Goal: Task Accomplishment & Management: Complete application form

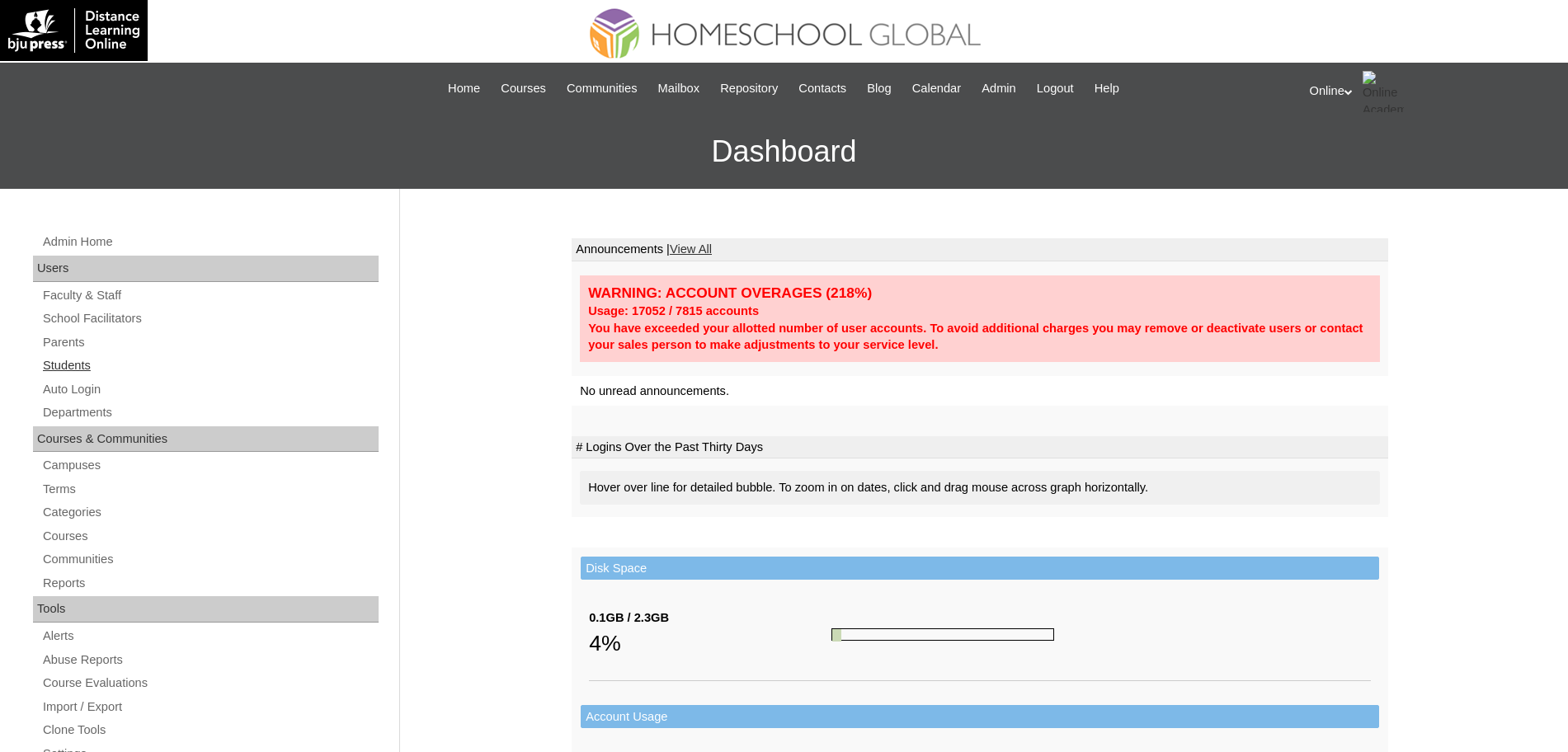
click at [67, 359] on link "Students" at bounding box center [210, 366] width 337 height 20
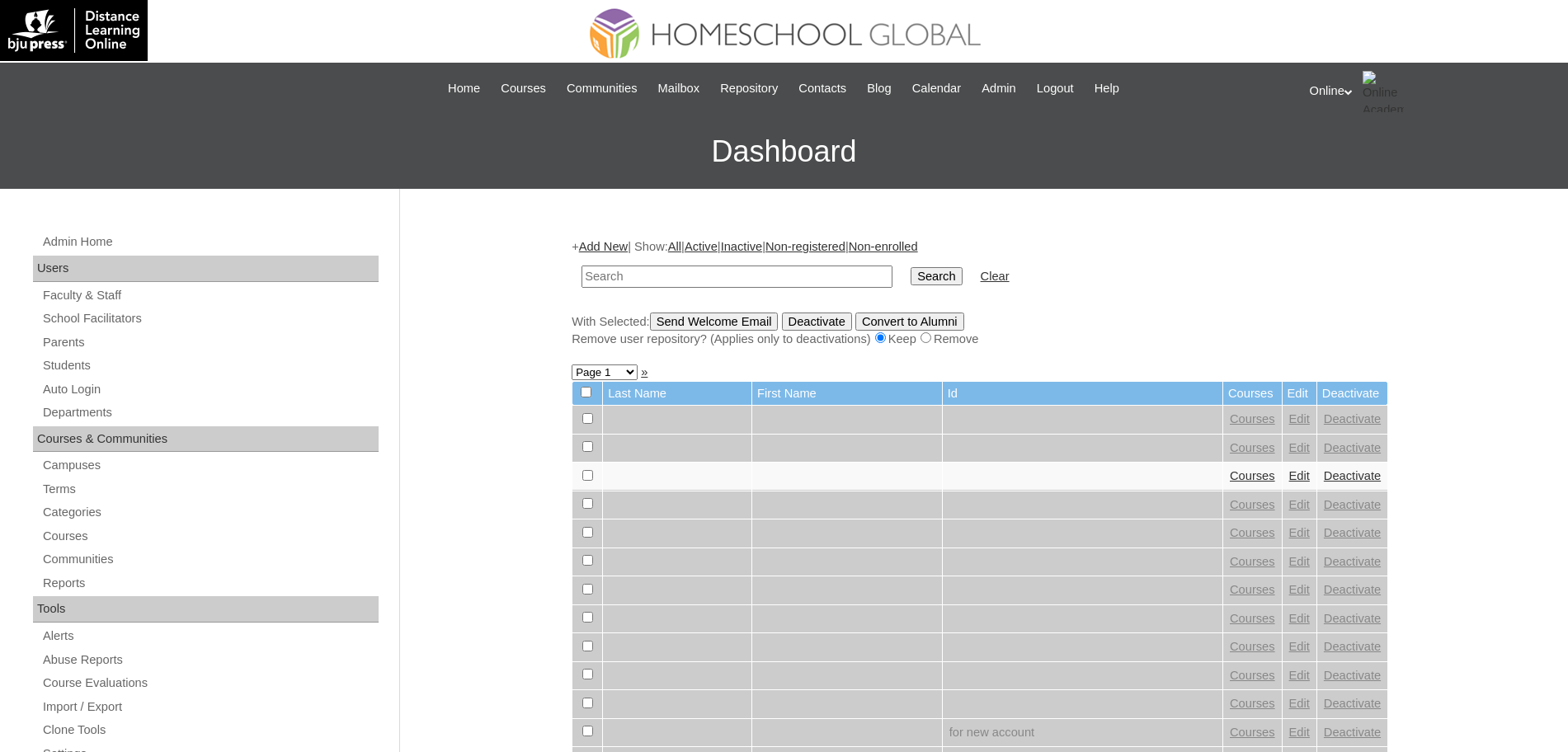
click at [612, 244] on link "Add New" at bounding box center [604, 247] width 49 height 13
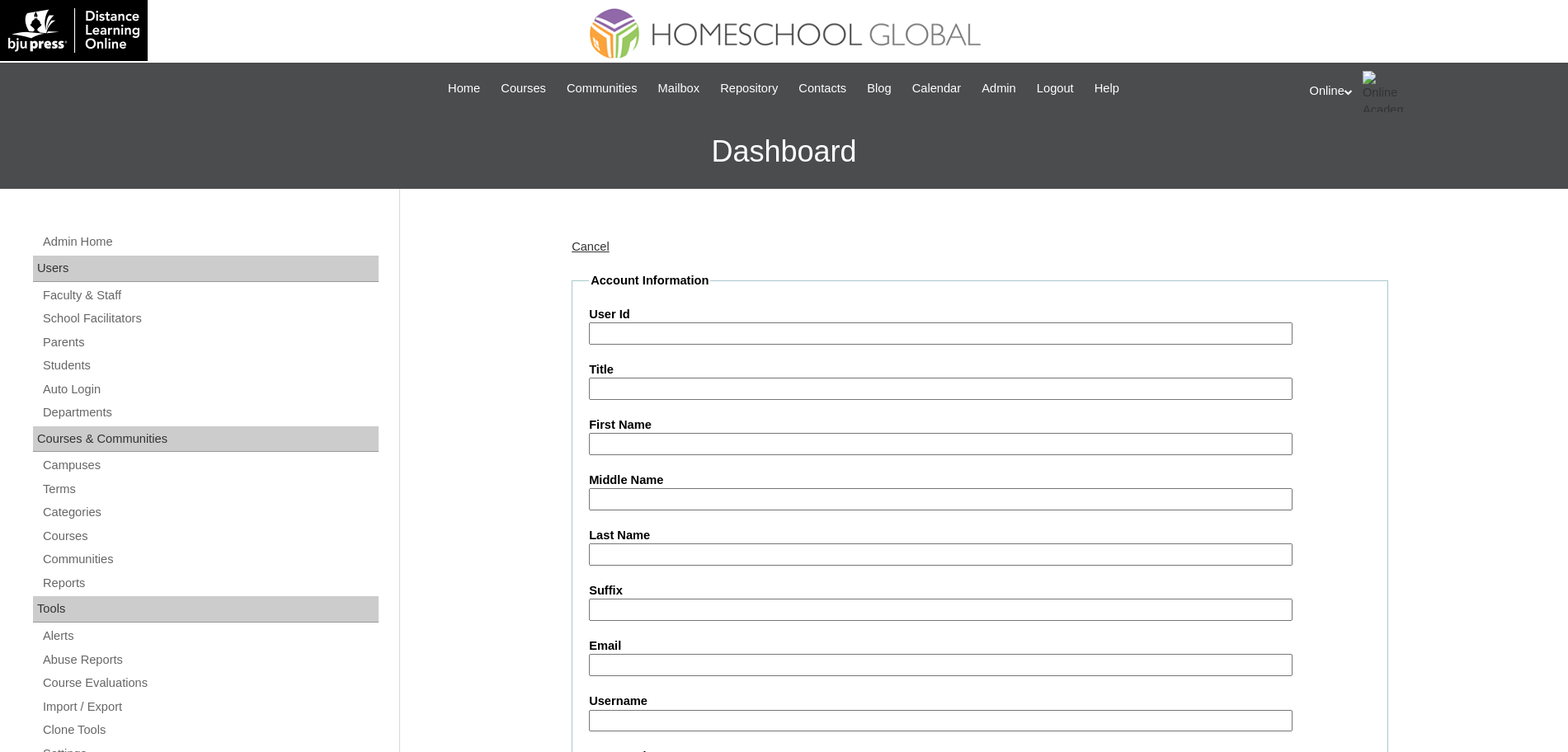
click at [610, 551] on input "Last Name" at bounding box center [941, 555] width 704 height 22
paste input "[PERSON_NAME] [PERSON_NAME][EMAIL_ADDRESS][DOMAIN_NAME] HG323OACAD2025 [PERSON_…"
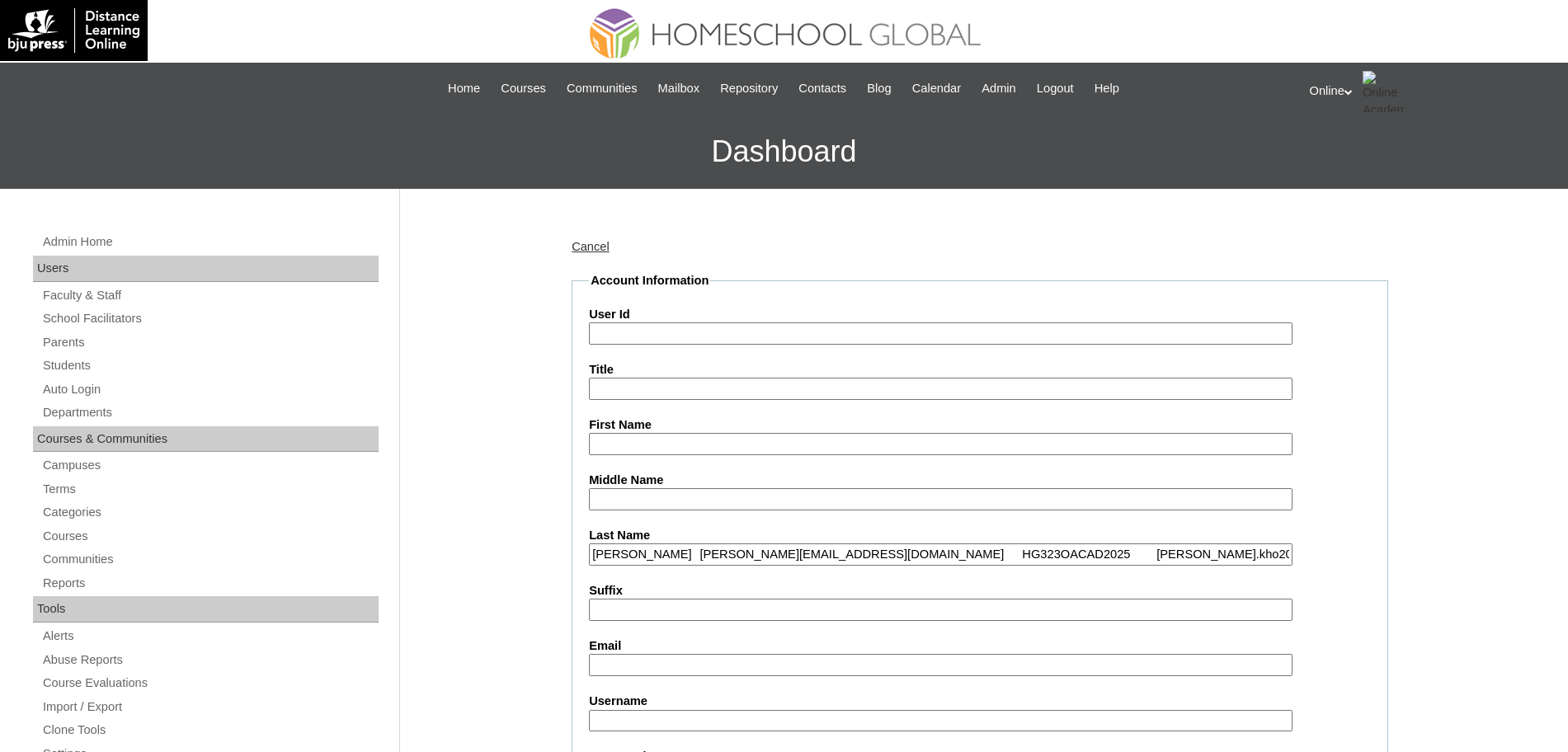
click at [625, 555] on input "[PERSON_NAME] [PERSON_NAME][EMAIL_ADDRESS][DOMAIN_NAME] HG323OACAD2025 [PERSON_…" at bounding box center [941, 555] width 704 height 22
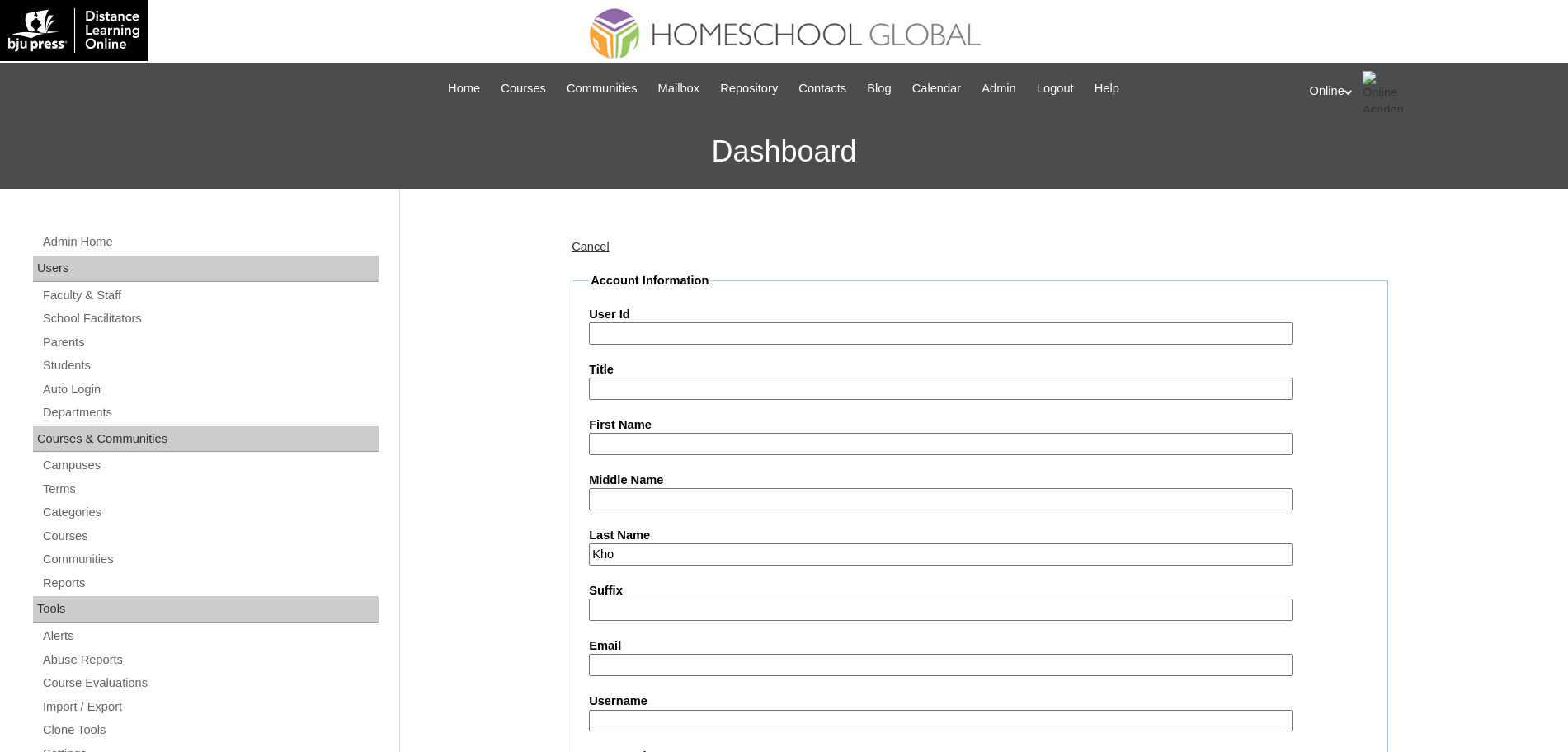
type input "Kho"
click at [604, 336] on input "User Id" at bounding box center [941, 334] width 704 height 22
click at [604, 444] on input "First Name" at bounding box center [941, 444] width 704 height 22
paste input "Wil-[PERSON_NAME] [PERSON_NAME][EMAIL_ADDRESS][DOMAIN_NAME] HG323OACAD2025 [PER…"
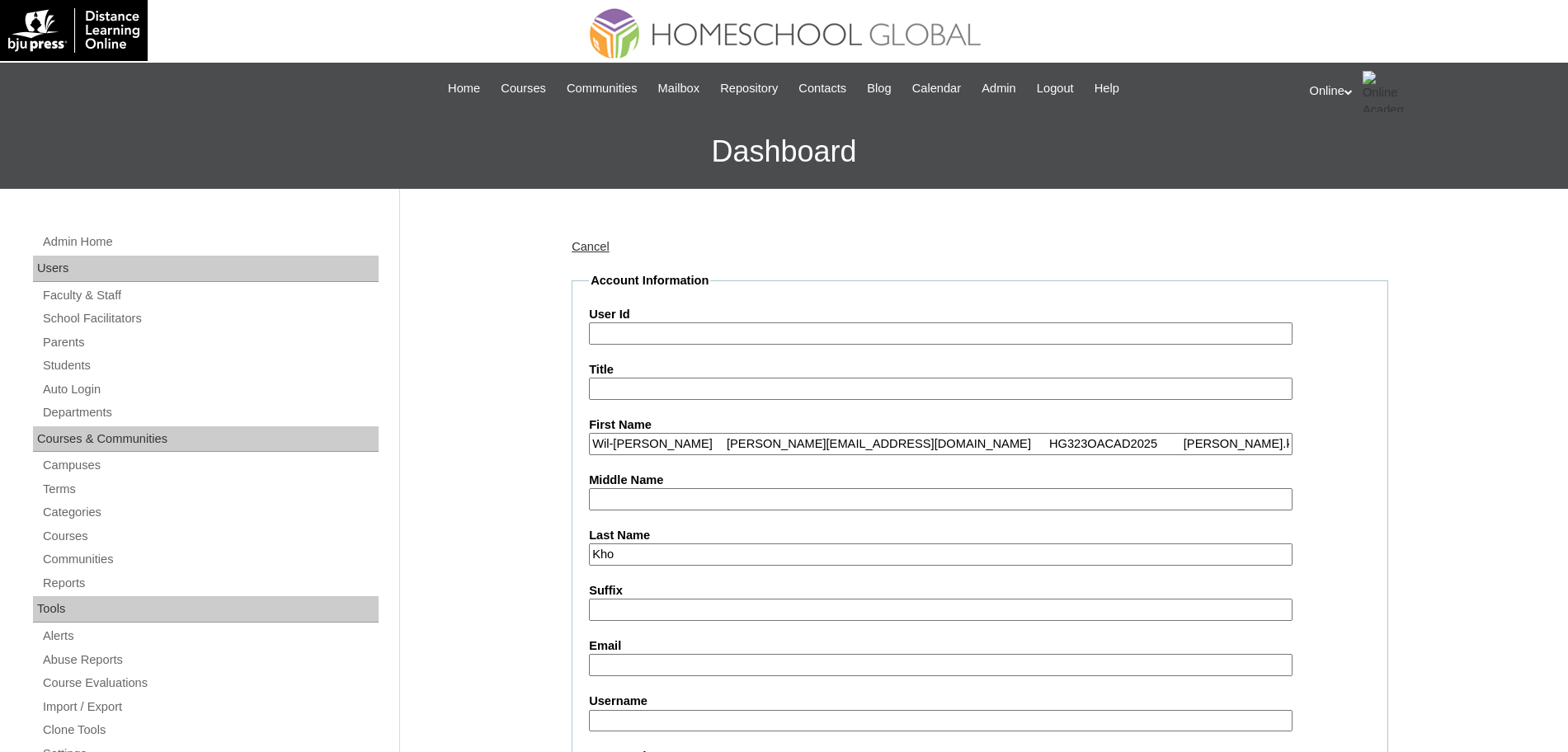
click at [725, 445] on input "Wil-[PERSON_NAME] [PERSON_NAME][EMAIL_ADDRESS][DOMAIN_NAME] HG323OACAD2025 [PER…" at bounding box center [941, 444] width 704 height 22
type input "Wil-[PERSON_NAME]"
click at [640, 668] on input "Email" at bounding box center [941, 665] width 704 height 22
paste input "[PERSON_NAME][EMAIL_ADDRESS][DOMAIN_NAME] HG323OACAD2025 [PERSON_NAME].kho2025 …"
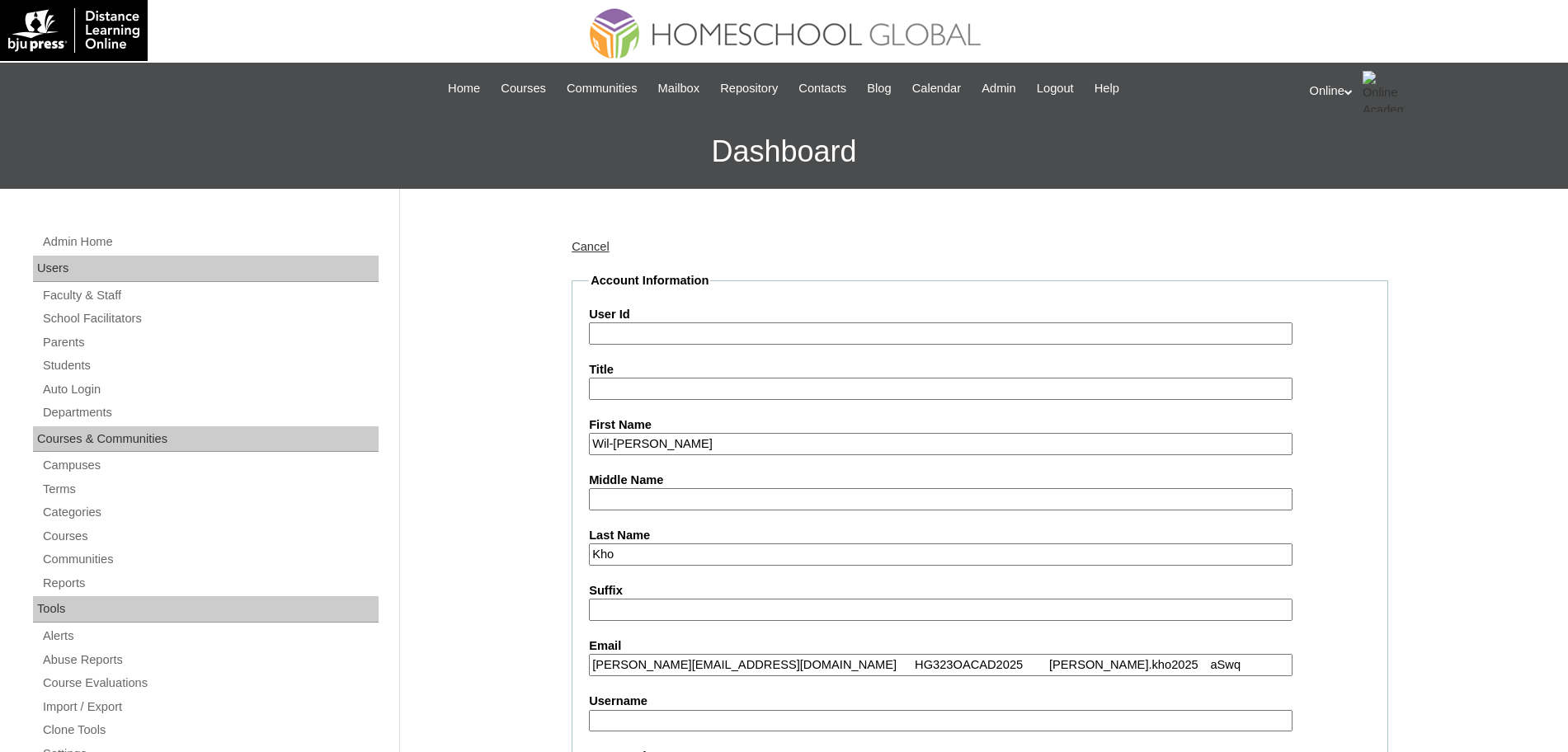
click at [754, 664] on input "[PERSON_NAME][EMAIL_ADDRESS][DOMAIN_NAME] HG323OACAD2025 [PERSON_NAME].kho2025 …" at bounding box center [941, 665] width 704 height 22
type input "[PERSON_NAME][EMAIL_ADDRESS][DOMAIN_NAME]"
click at [666, 335] on input "User Id" at bounding box center [941, 334] width 704 height 22
paste input "HG323OACAD2025 [PERSON_NAME].kho2025 aSwq"
click at [727, 334] on input "HG323OACAD2025 [PERSON_NAME].kho2025 aSwq" at bounding box center [941, 334] width 704 height 22
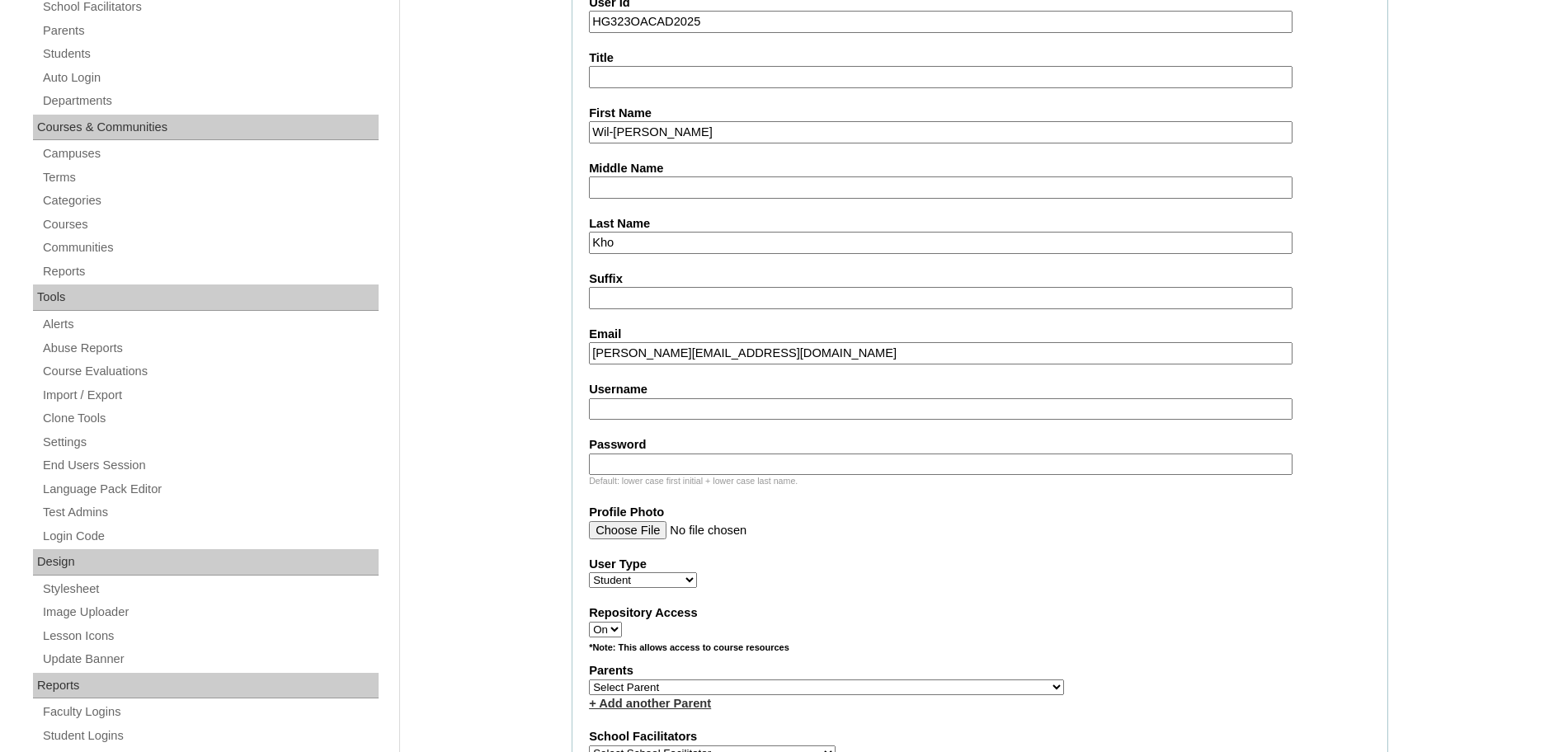
scroll to position [319, 0]
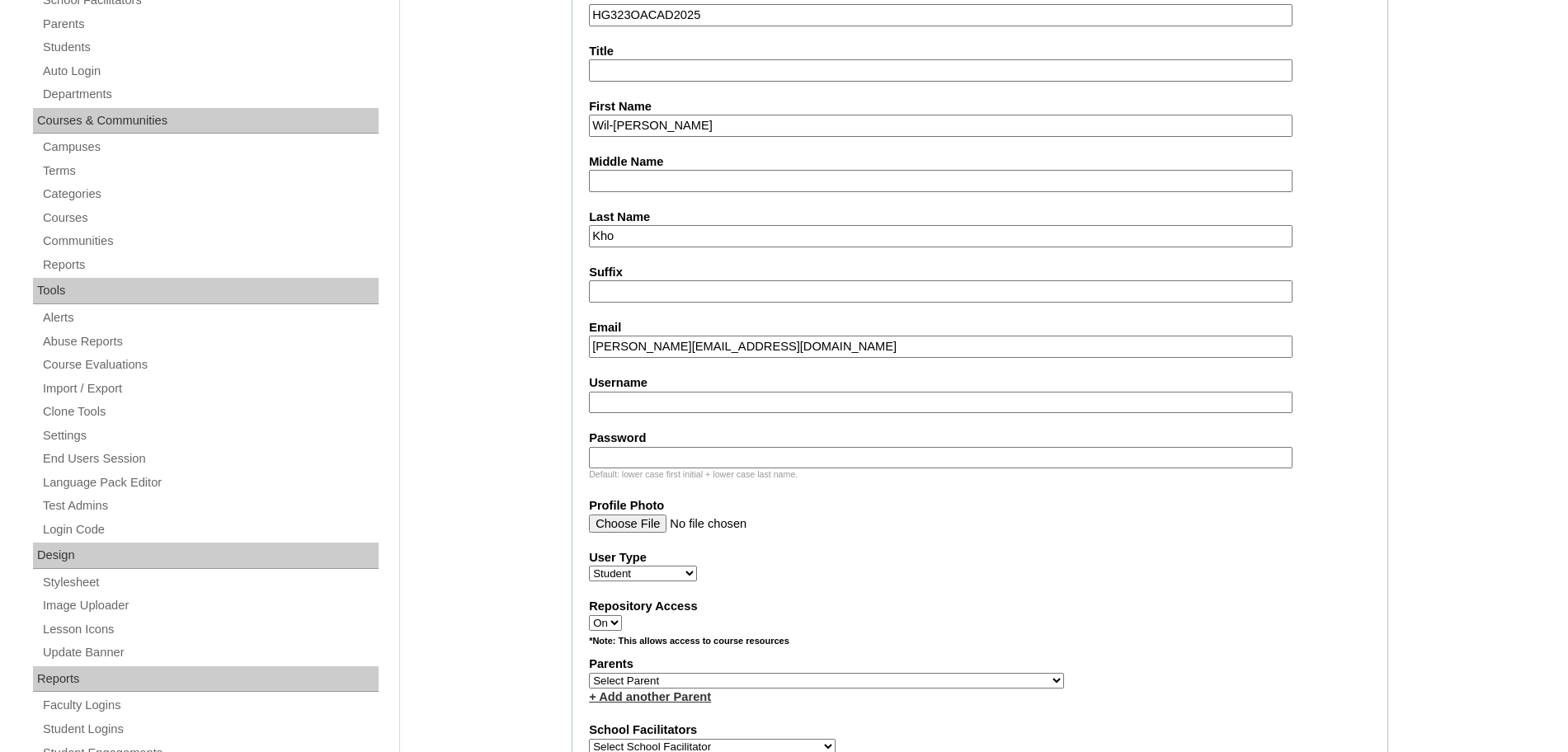
type input "HG323OACAD2025"
click at [631, 400] on input "Username" at bounding box center [941, 403] width 704 height 22
paste input "[PERSON_NAME].kho2025 aSwq"
click at [675, 400] on input "[PERSON_NAME].kho2025 aSwq" at bounding box center [941, 403] width 704 height 22
type input "[PERSON_NAME].kho2025"
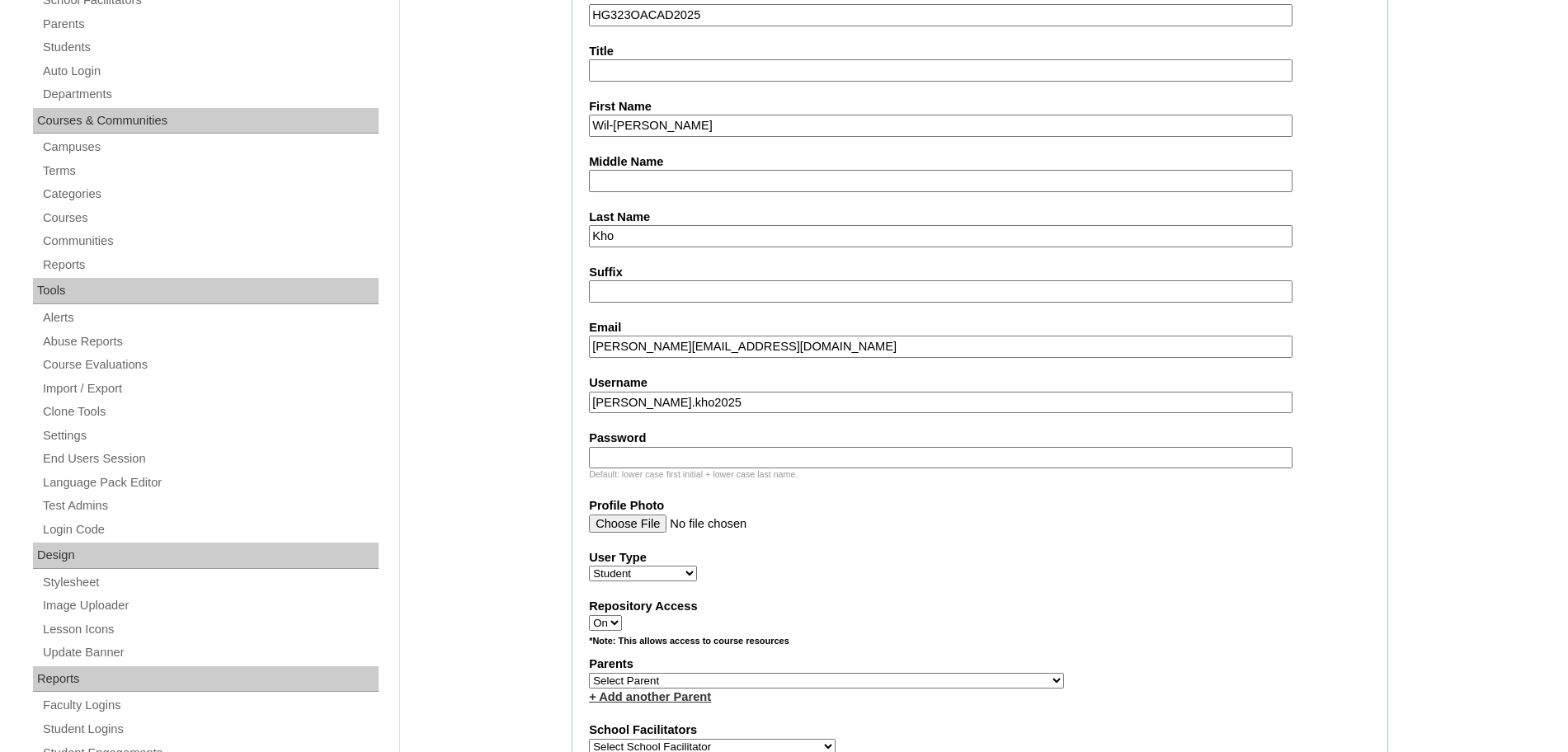
click at [602, 457] on input "Password" at bounding box center [941, 458] width 704 height 22
paste input "aSwq"
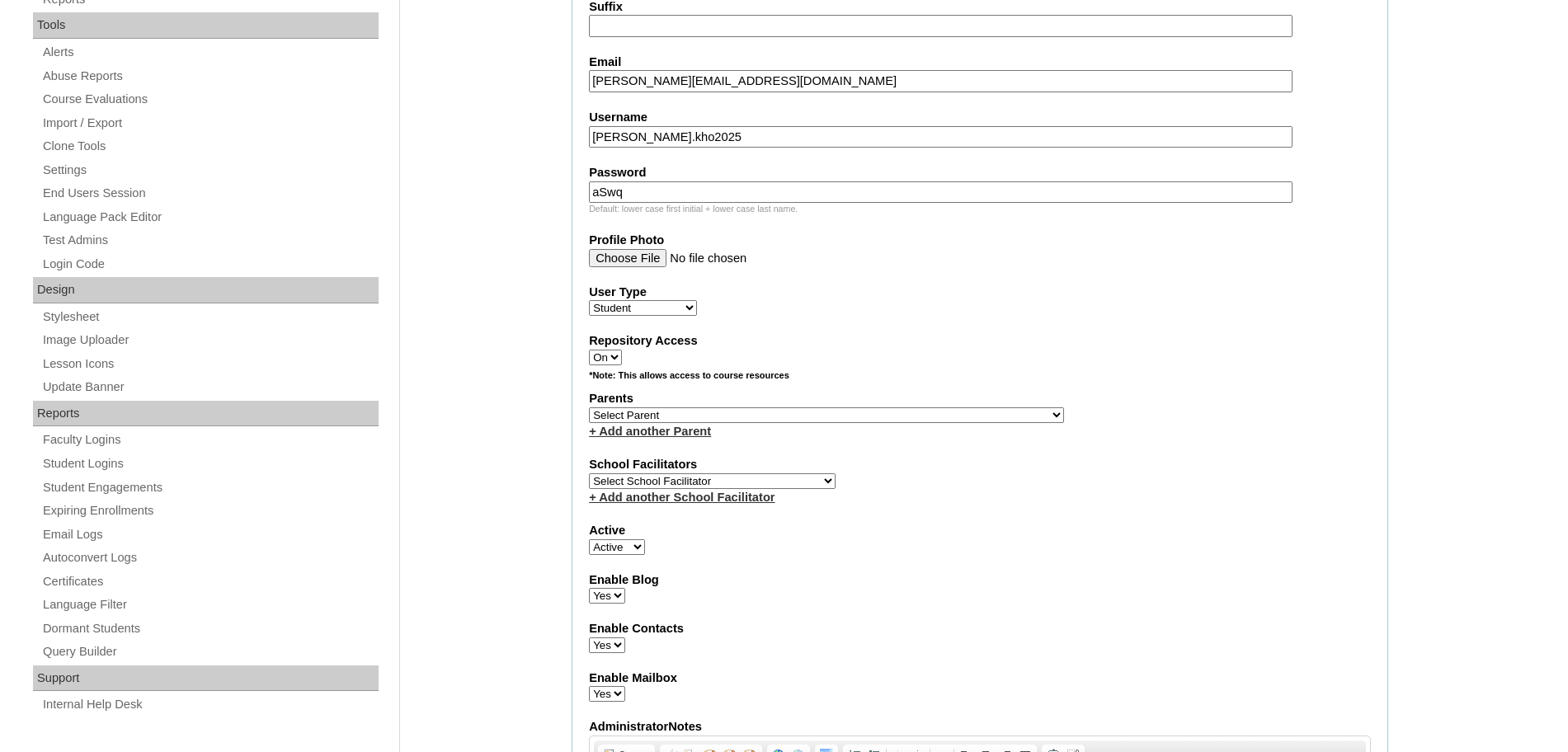
scroll to position [603, 0]
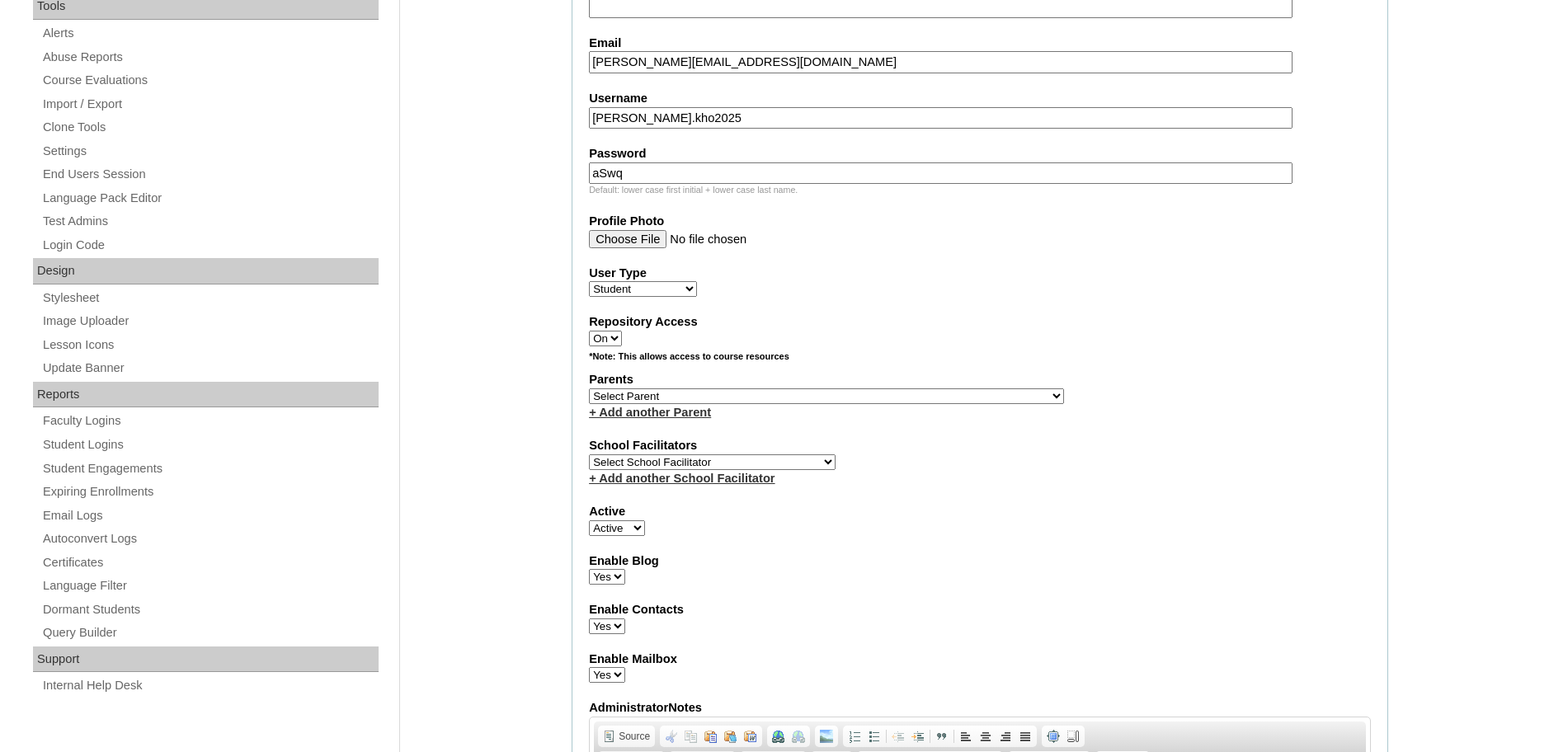
type input "aSwq"
click at [773, 392] on select "Select Parent , , , , , , , , , , , , , , , , , , , , , , , , , , , , , , , , ,…" at bounding box center [827, 396] width 475 height 16
click at [1034, 306] on fieldset "Account Information User Id HG323OACAD2025 Title First Name [PERSON_NAME] Middl…" at bounding box center [980, 336] width 817 height 1334
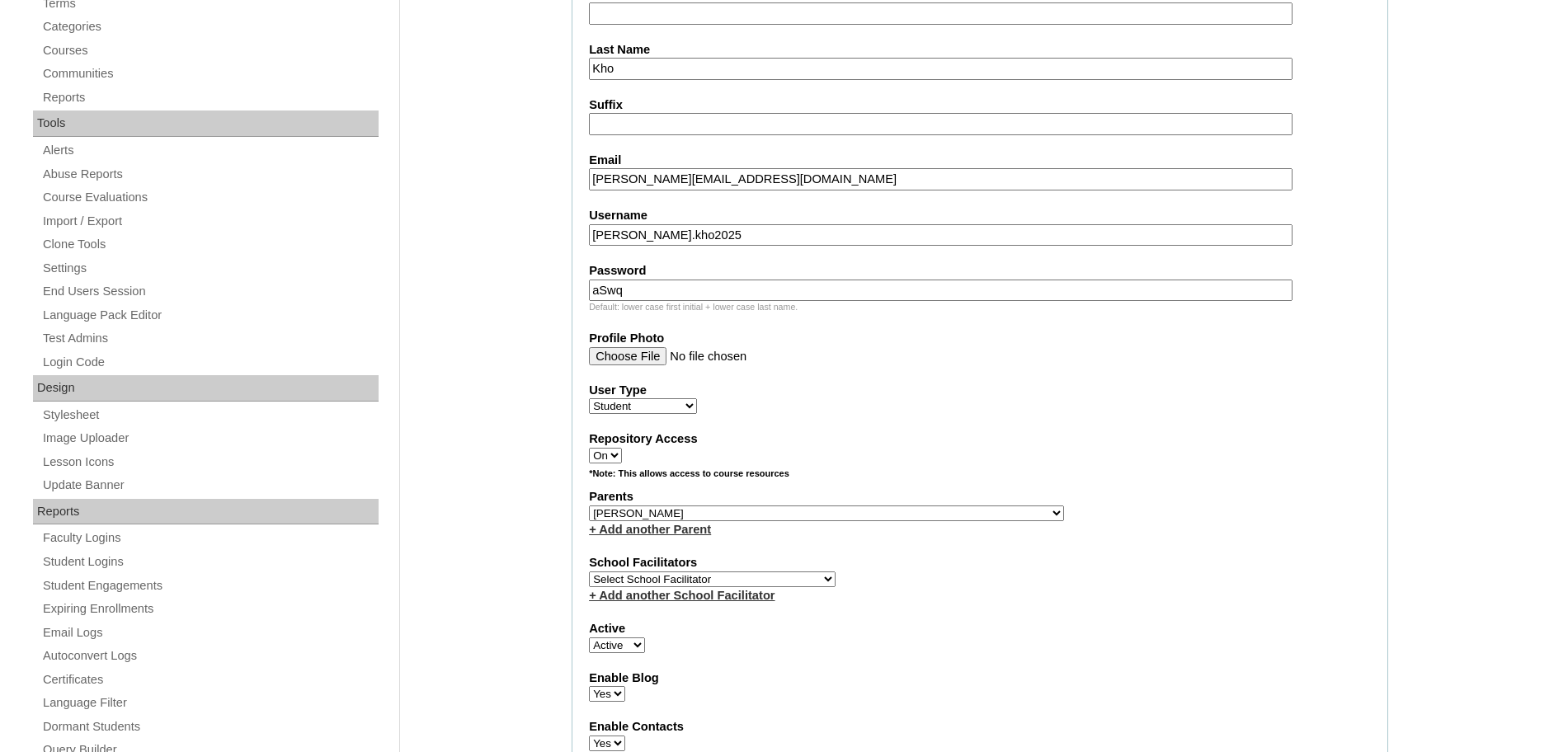
scroll to position [497, 0]
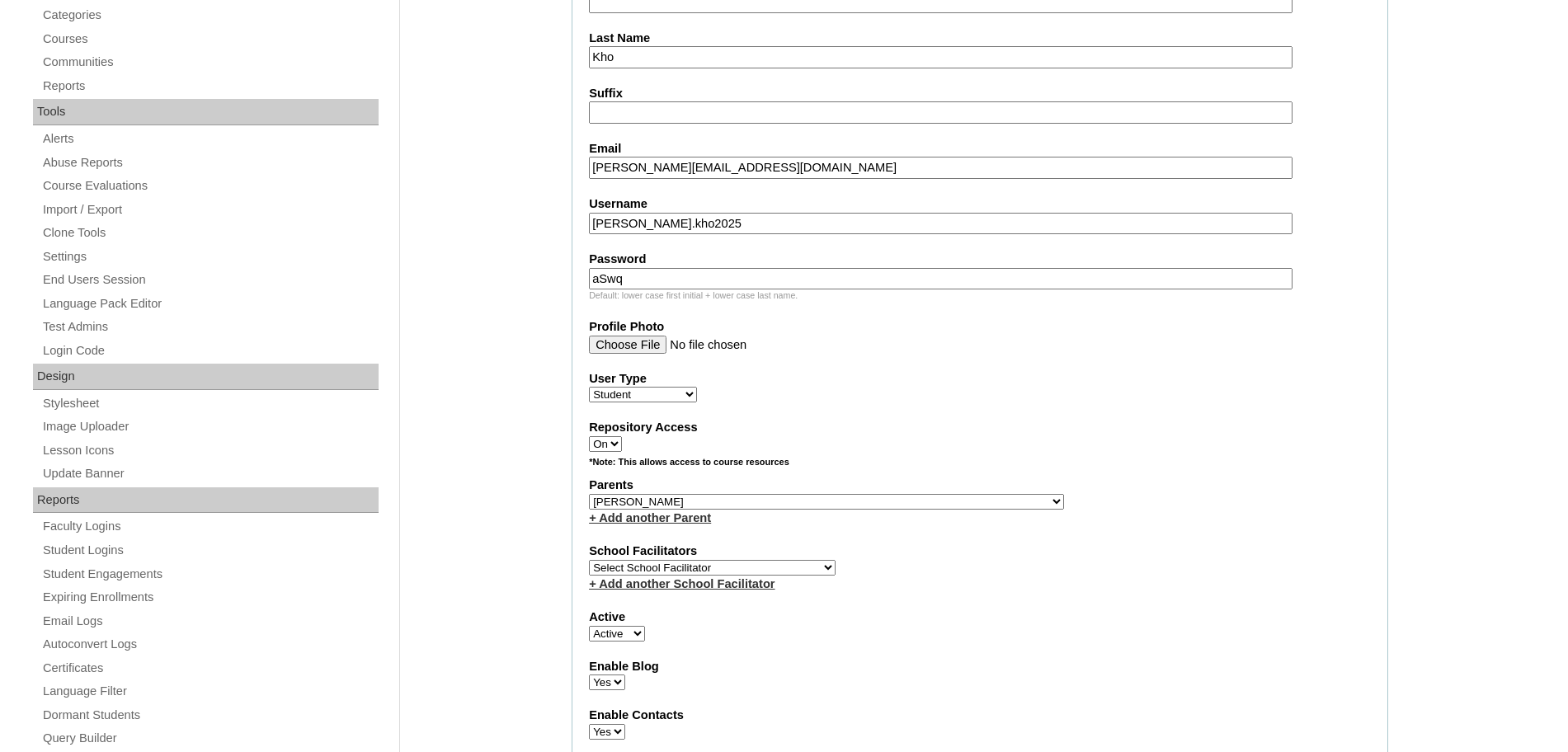
drag, startPoint x: 754, startPoint y: 499, endPoint x: 799, endPoint y: 497, distance: 45.0
click at [754, 499] on select "Select Parent , , , , , , , , , , , , , , , , , , , , , , , , , , , , , , , , ,…" at bounding box center [827, 502] width 475 height 16
click at [871, 500] on select "Select Parent , , , , , , , , , , , , , , , , , , , , , , , , , , , , , , , , ,…" at bounding box center [827, 502] width 475 height 16
click at [799, 497] on select "Select Parent , , , , , , , , , , , , , , , , , , , , , , , , , , , , , , , , ,…" at bounding box center [827, 502] width 475 height 16
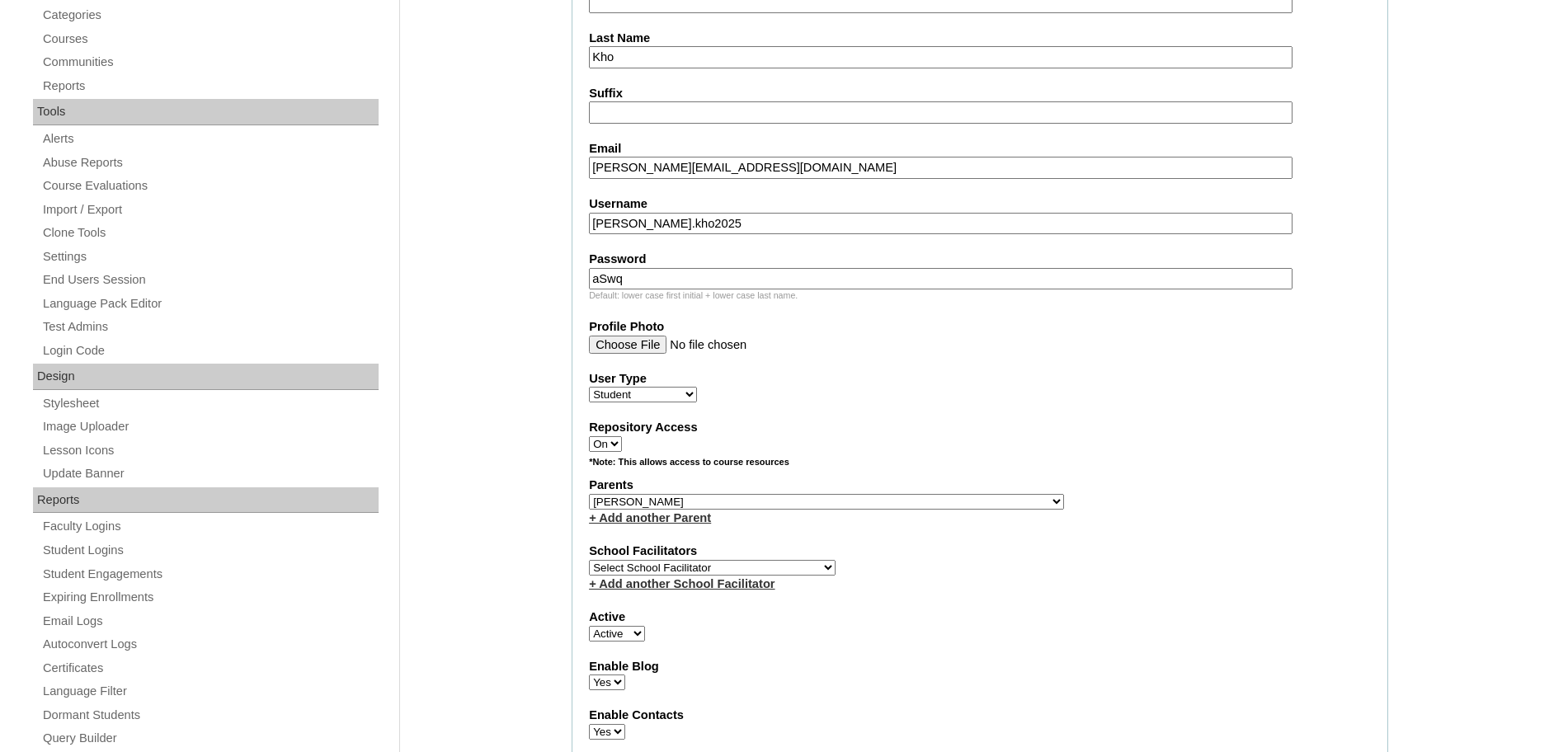
click at [799, 497] on select "Select Parent , , , , , , , , , , , , , , , , , , , , , , , , , , , , , , , , ,…" at bounding box center [827, 502] width 475 height 16
click at [712, 497] on select "Select Parent , , , , , , , , , , , , , , , , , , , , , , , , , , , , , , , , ,…" at bounding box center [827, 502] width 475 height 16
select select "43921"
click at [589, 494] on select "Select Parent , , , , , , , , , , , , , , , , , , , , , , , , , , , , , , , , ,…" at bounding box center [827, 502] width 475 height 16
click at [733, 568] on select "Select School Facilitator [PERSON_NAME] [PERSON_NAME] Gloryfe [PERSON_NAME] [PE…" at bounding box center [712, 567] width 247 height 16
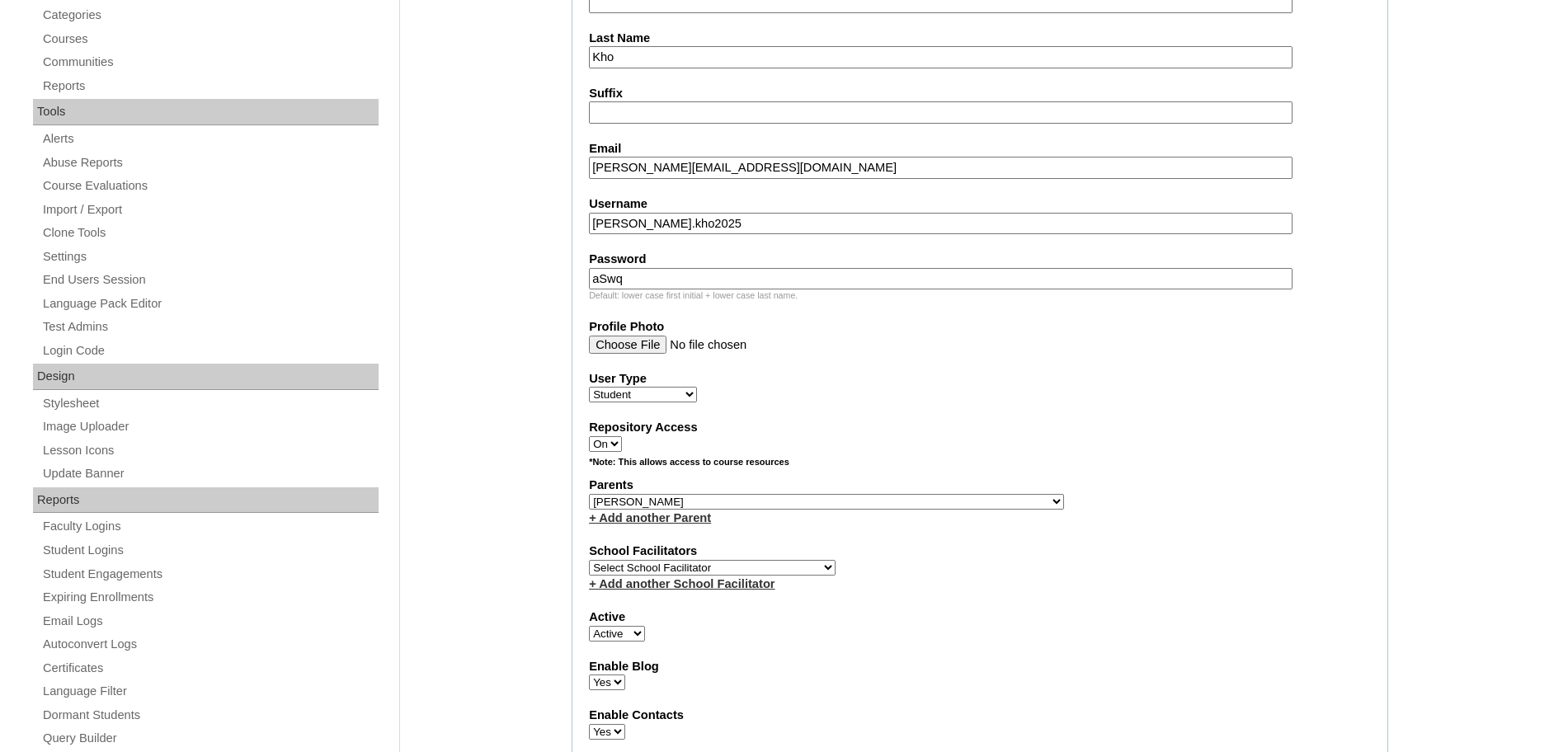
select select "43686"
click at [589, 560] on select "Select School Facilitator [PERSON_NAME] [PERSON_NAME] Gloryfe [PERSON_NAME] [PE…" at bounding box center [712, 567] width 247 height 16
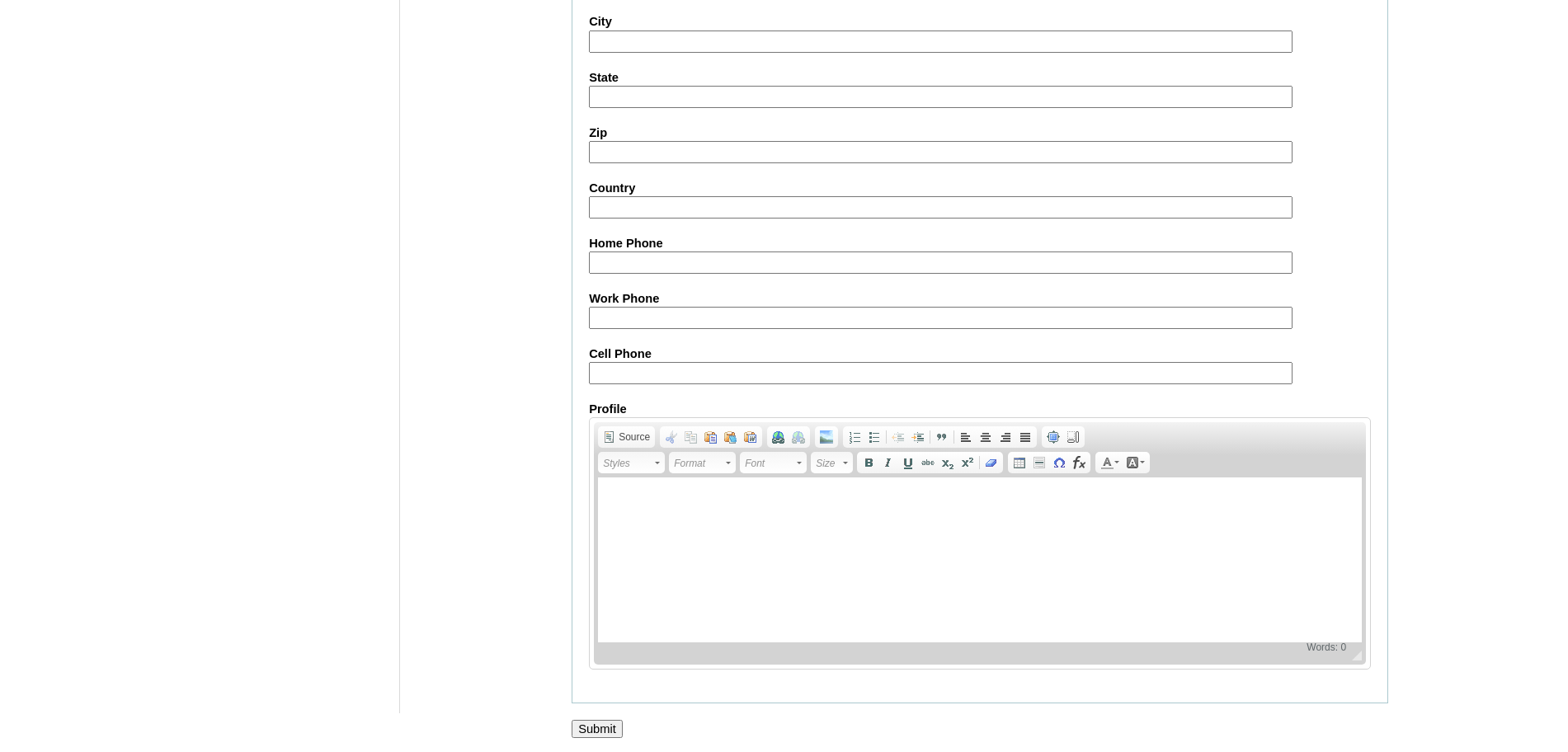
scroll to position [1758, 0]
click at [608, 728] on input "Submit" at bounding box center [597, 726] width 51 height 19
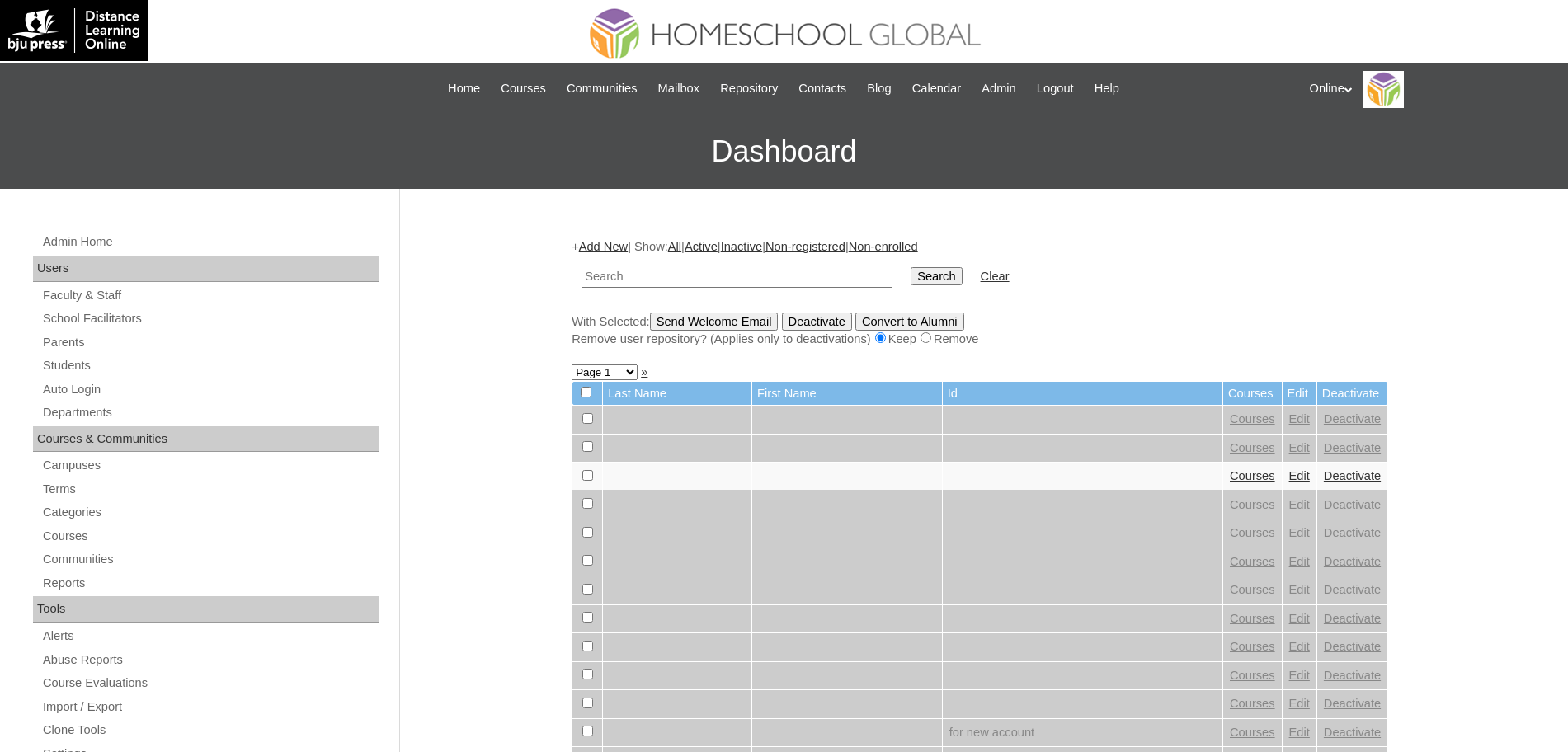
paste input "HG323OACAD2025"
type input "HG323OACAD2025"
click at [910, 275] on input "Search" at bounding box center [936, 277] width 51 height 19
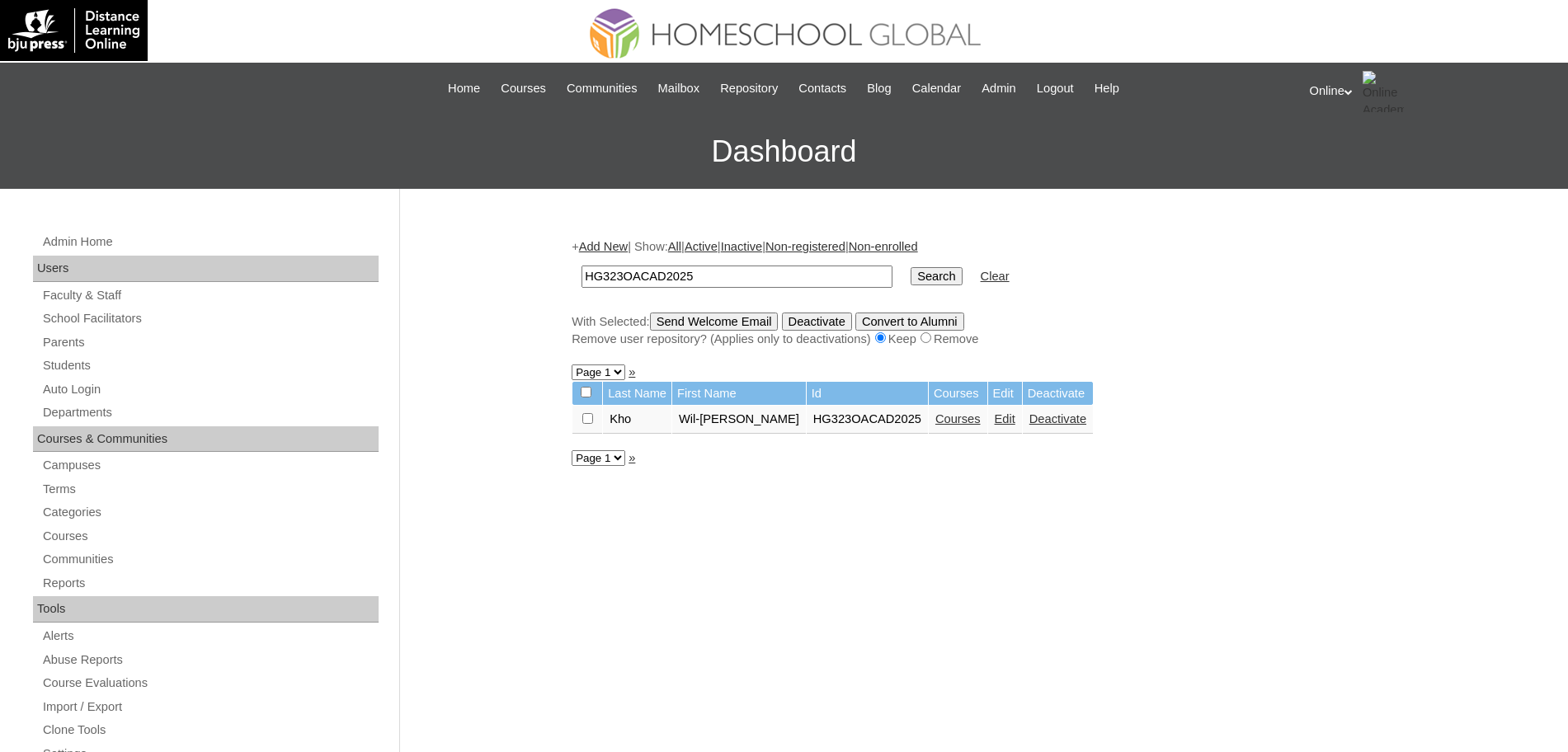
click at [948, 416] on link "Courses" at bounding box center [958, 419] width 46 height 13
